Goal: Communication & Community: Ask a question

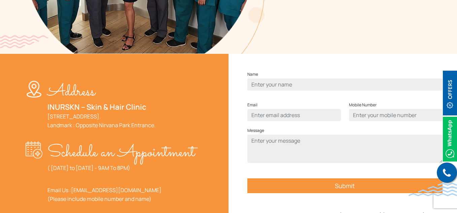
scroll to position [193, 0]
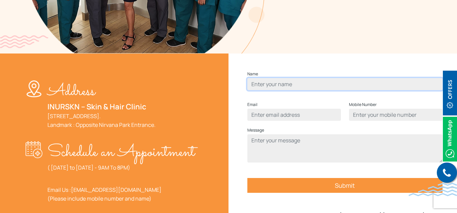
click at [289, 90] on input "Contact form" at bounding box center [344, 84] width 195 height 12
type input "hello testing sourceid and channel id"
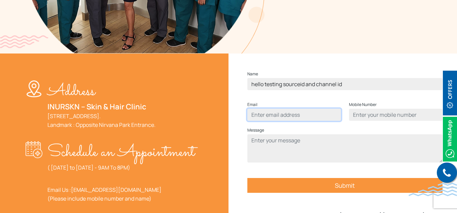
click at [300, 121] on input "Contact form" at bounding box center [294, 115] width 94 height 12
type input "[EMAIL_ADDRESS][DOMAIN_NAME]"
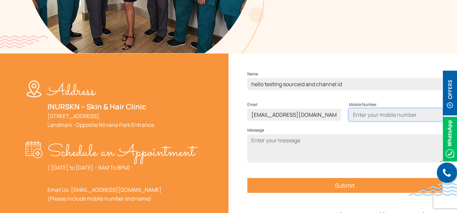
click at [369, 121] on input "Contact form" at bounding box center [396, 115] width 94 height 12
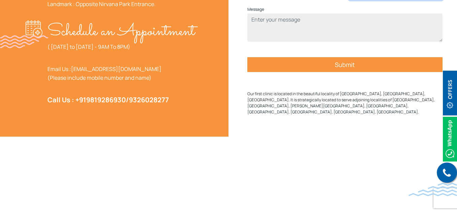
type input "7678091232"
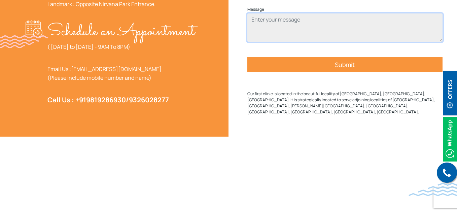
click at [292, 34] on textarea "Contact form" at bounding box center [344, 27] width 195 height 28
type textarea "hello tetsing"
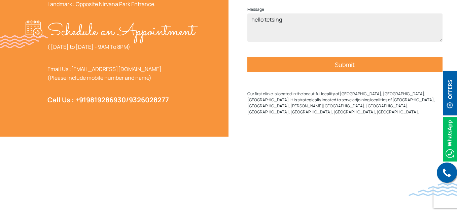
click at [342, 72] on input "Submit" at bounding box center [344, 64] width 195 height 15
